Goal: Transaction & Acquisition: Purchase product/service

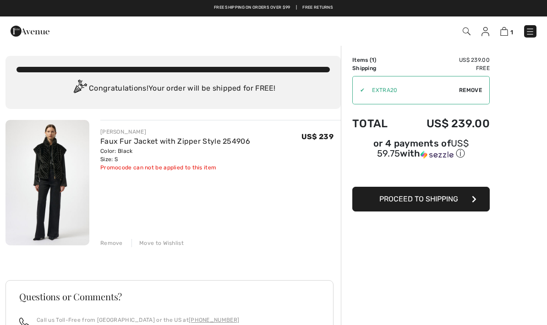
click at [471, 88] on span "Remove" at bounding box center [470, 90] width 23 height 8
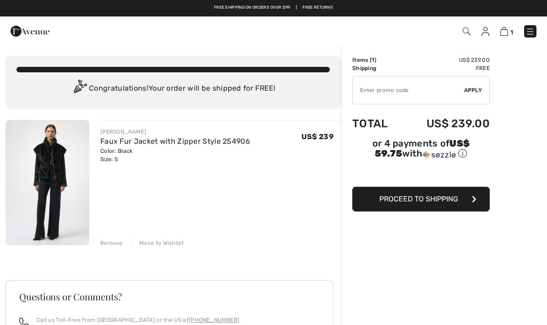
click at [388, 89] on input "TEXT" at bounding box center [408, 91] width 111 height 28
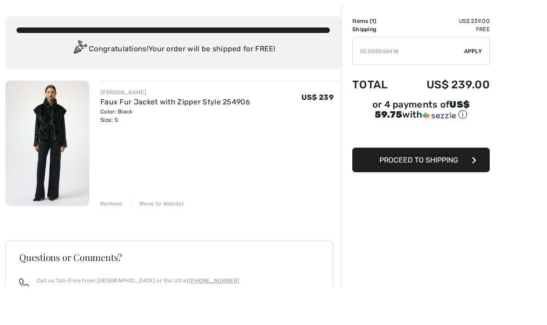
type input "GC005066418"
click at [478, 86] on span "Apply" at bounding box center [473, 90] width 18 height 8
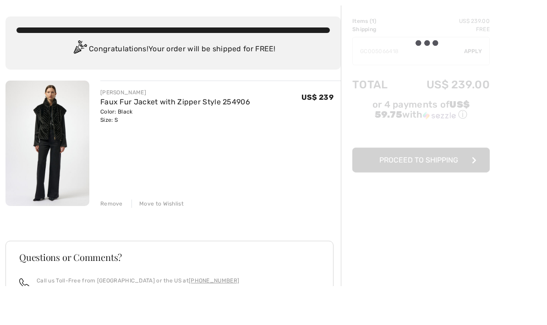
scroll to position [39, 0]
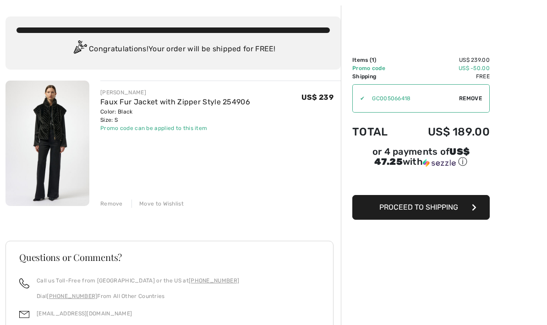
click at [457, 217] on button "Proceed to Shipping" at bounding box center [421, 207] width 138 height 25
click at [448, 215] on button "Proceed to Shipping" at bounding box center [421, 207] width 138 height 25
click at [478, 214] on button "Proceed to Shipping" at bounding box center [421, 207] width 138 height 25
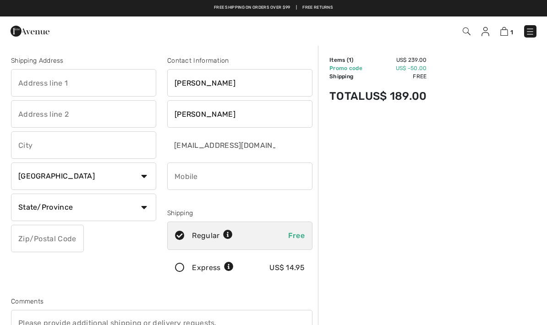
click at [67, 85] on input "text" at bounding box center [83, 83] width 145 height 28
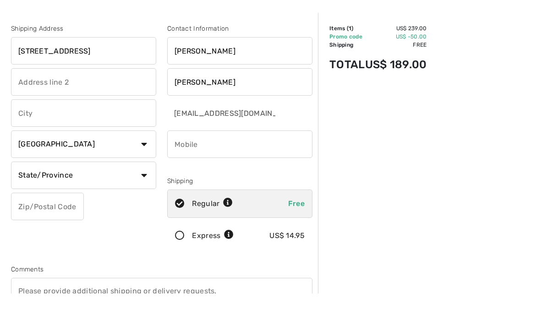
type input "11512 Cedar Street"
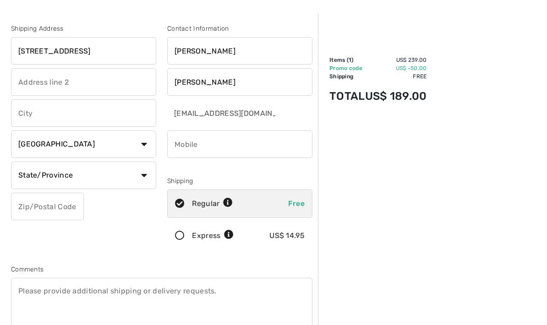
click at [107, 118] on input "text" at bounding box center [83, 113] width 145 height 28
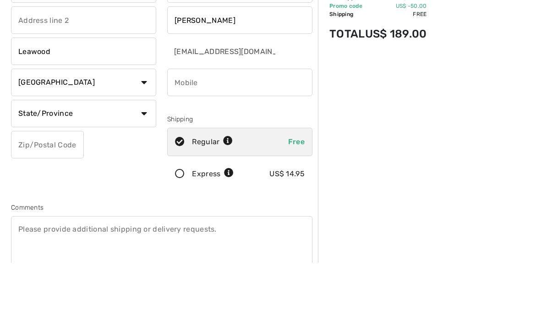
type input "Leawood"
click at [144, 131] on select "Country Canada United States Afghanistan Aland Islands Albania Algeria American…" at bounding box center [83, 145] width 145 height 28
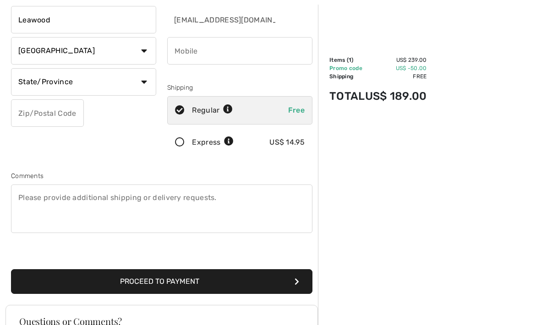
select select "US"
click at [144, 86] on select "State/Province Alabama Alaska American Samoa Arizona Arkansas California Colora…" at bounding box center [83, 82] width 145 height 28
select select "KS"
click at [56, 115] on input "text" at bounding box center [47, 113] width 73 height 28
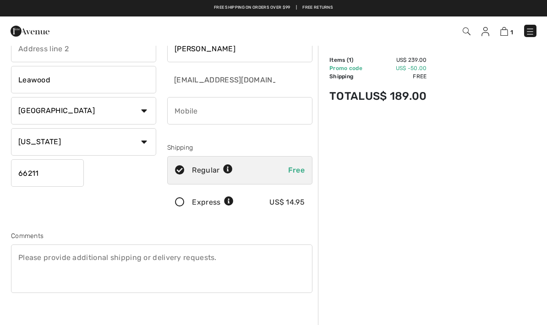
scroll to position [65, 0]
type input "66211"
click at [225, 113] on input "phone" at bounding box center [239, 112] width 145 height 28
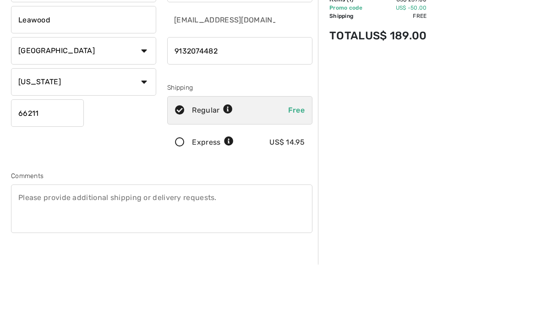
scroll to position [126, 0]
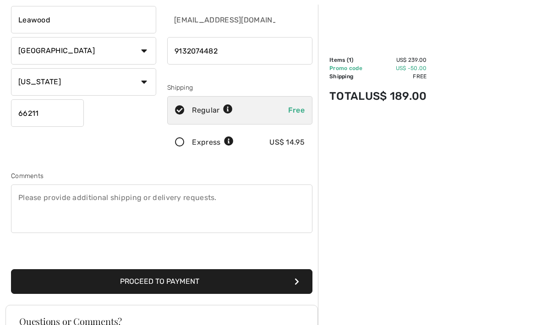
type input "9132074482"
click at [299, 281] on button "Proceed to Payment" at bounding box center [162, 282] width 302 height 25
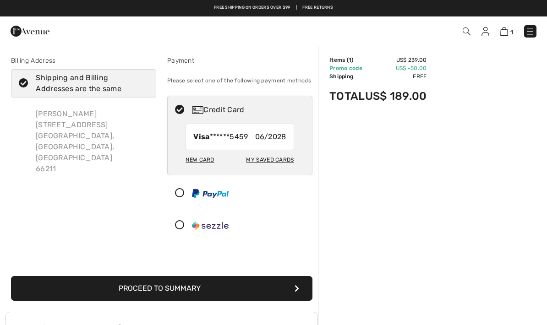
click at [200, 163] on div "New Card" at bounding box center [200, 160] width 28 height 16
radio input "true"
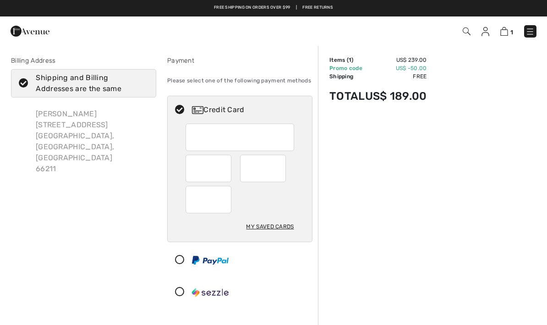
click at [26, 88] on icon at bounding box center [23, 84] width 24 height 10
click at [143, 88] on input "Shipping and Billing Addresses are the same" at bounding box center [146, 84] width 6 height 28
checkbox input "false"
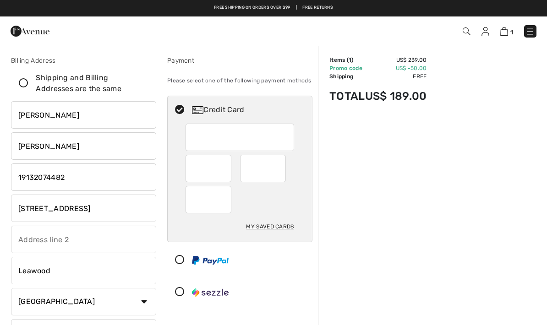
click at [99, 210] on input "[STREET_ADDRESS]" at bounding box center [83, 209] width 145 height 28
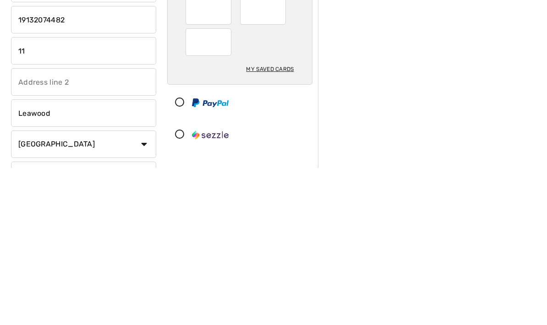
type input "1"
type input "8470 Turtle Creek Circle"
select select "NV"
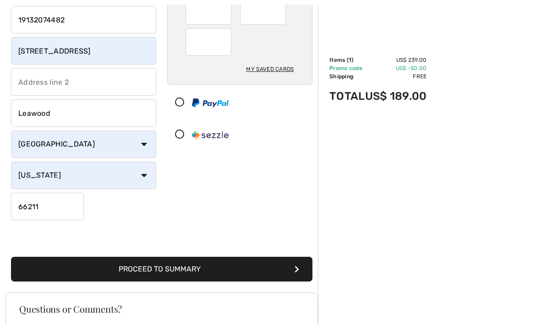
click at [83, 120] on input "Leawood" at bounding box center [83, 113] width 145 height 28
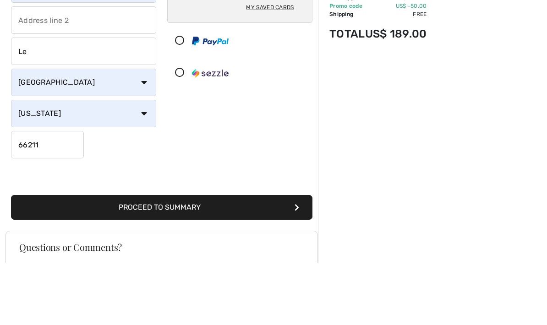
type input "L"
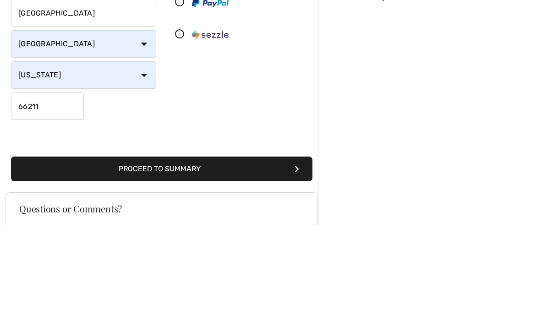
type input "Las Vegas"
click at [59, 193] on input "66211" at bounding box center [47, 207] width 73 height 28
type input "6"
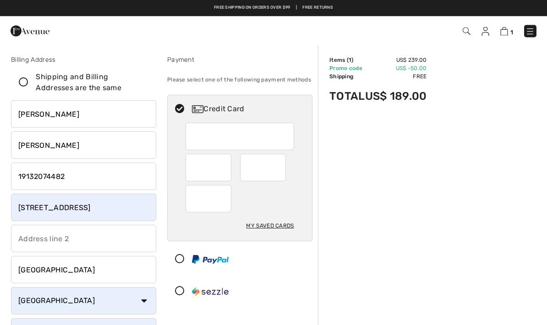
scroll to position [0, 0]
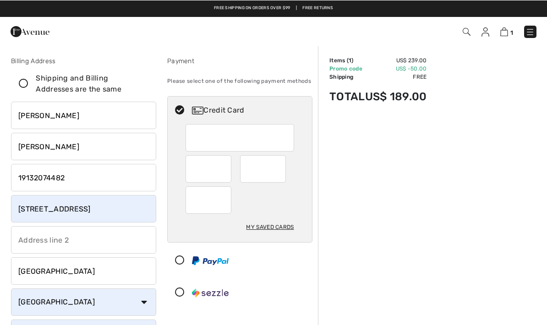
type input "89113"
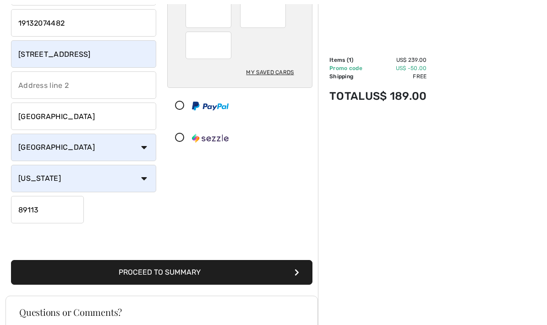
scroll to position [155, 0]
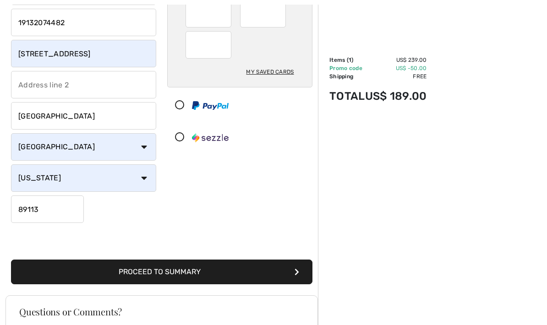
click at [197, 277] on button "Proceed to Summary" at bounding box center [162, 272] width 302 height 25
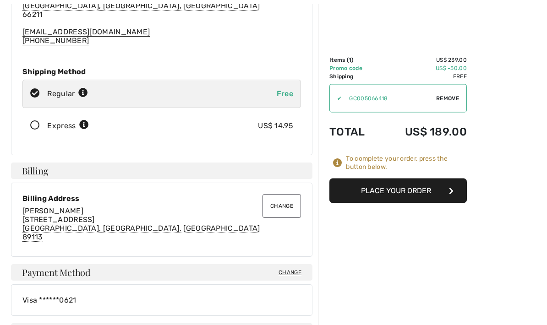
scroll to position [113, 0]
click at [407, 195] on button "Place Your Order" at bounding box center [399, 191] width 138 height 25
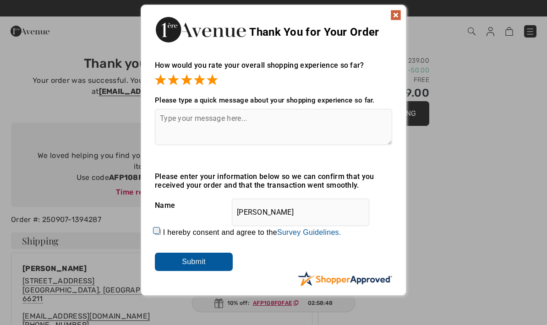
click at [172, 122] on textarea at bounding box center [273, 127] width 237 height 36
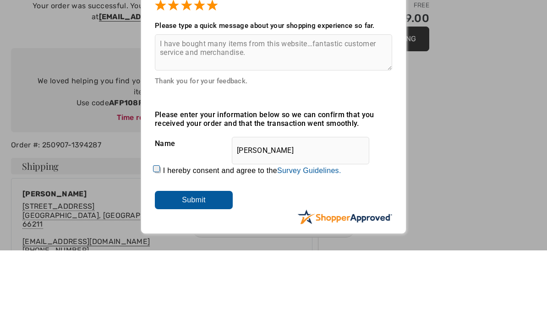
scroll to position [75, 0]
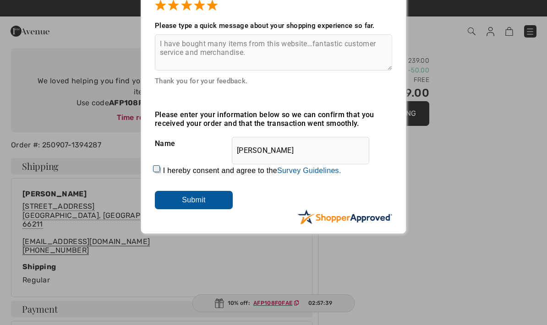
type textarea "I have bought many items from this website…fantastic customer service and merch…"
click at [165, 172] on label "I hereby consent and agree to the By submitting a review, you grant permission …" at bounding box center [252, 171] width 178 height 8
click at [161, 172] on input "I hereby consent and agree to the By submitting a review, you grant permission …" at bounding box center [158, 170] width 6 height 6
checkbox input "true"
click at [209, 204] on input "Submit" at bounding box center [194, 200] width 78 height 18
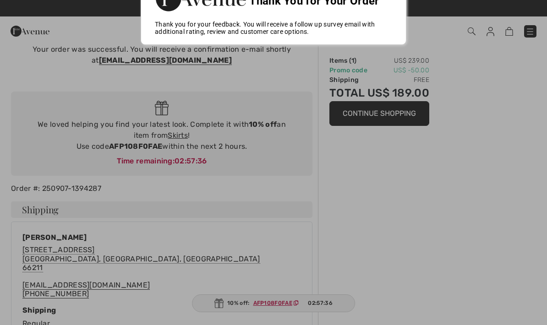
scroll to position [0, 0]
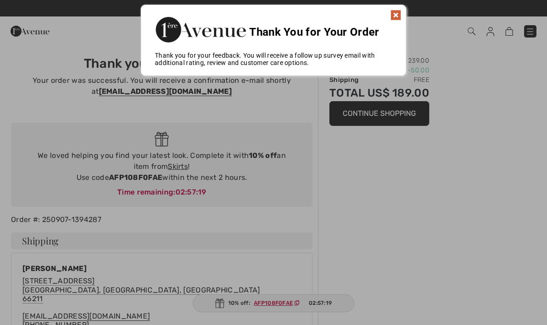
click at [398, 20] on img at bounding box center [396, 15] width 11 height 11
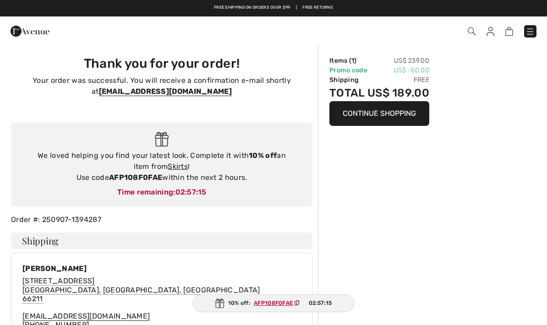
click at [493, 32] on img at bounding box center [491, 31] width 8 height 9
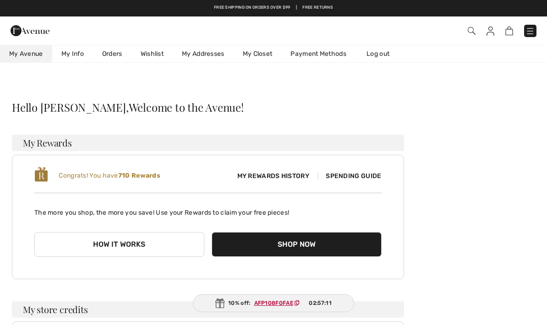
click at [362, 177] on span "Spending Guide" at bounding box center [349, 176] width 63 height 8
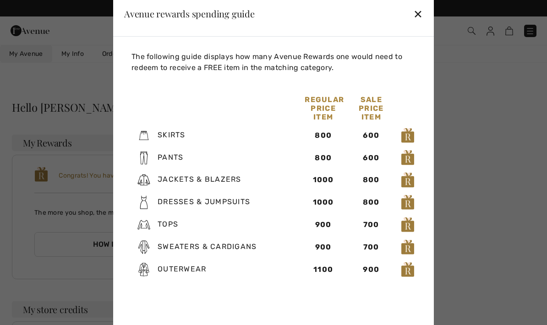
click at [419, 17] on div "✕" at bounding box center [418, 13] width 10 height 19
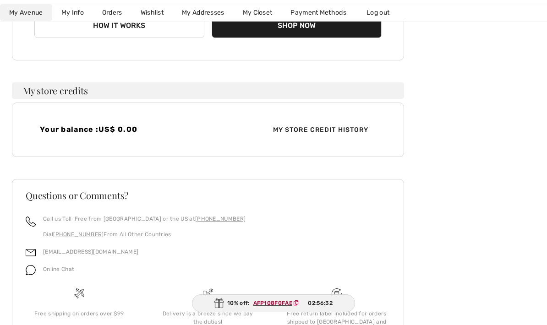
scroll to position [229, 0]
